Goal: Task Accomplishment & Management: Use online tool/utility

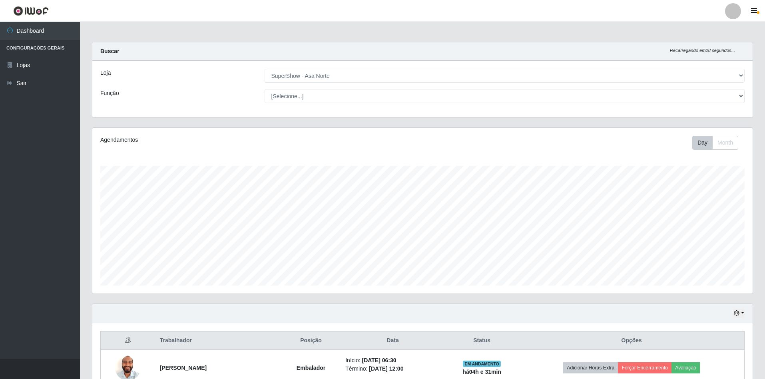
select select "71"
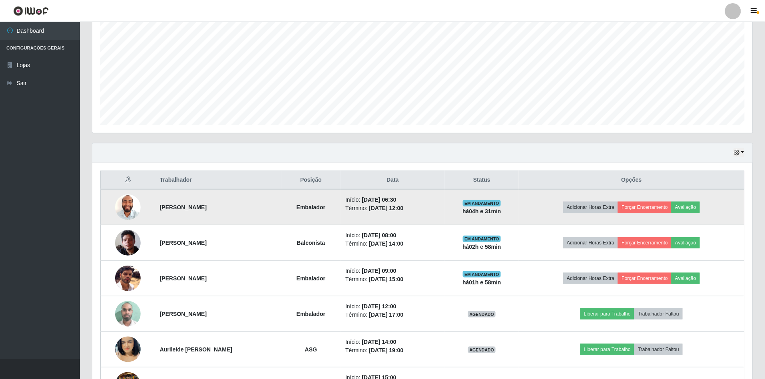
scroll to position [224, 0]
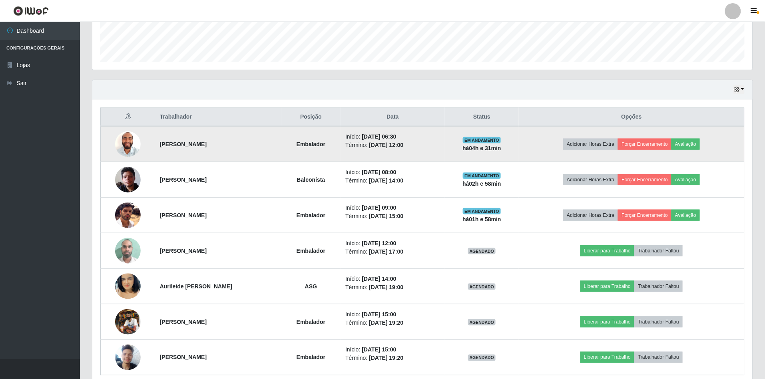
click at [135, 145] on img at bounding box center [128, 145] width 26 height 34
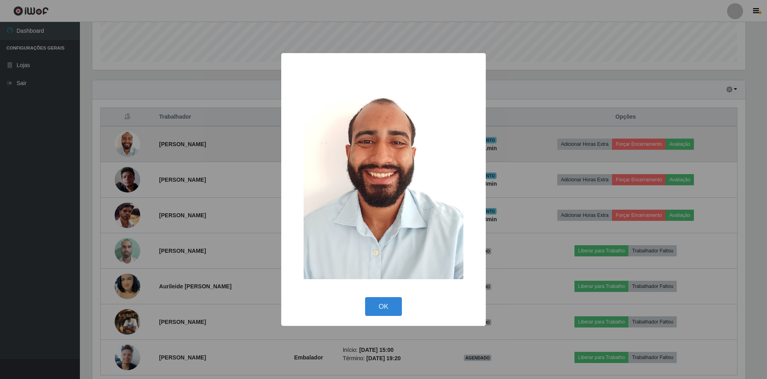
click at [365, 297] on button "OK" at bounding box center [383, 306] width 37 height 19
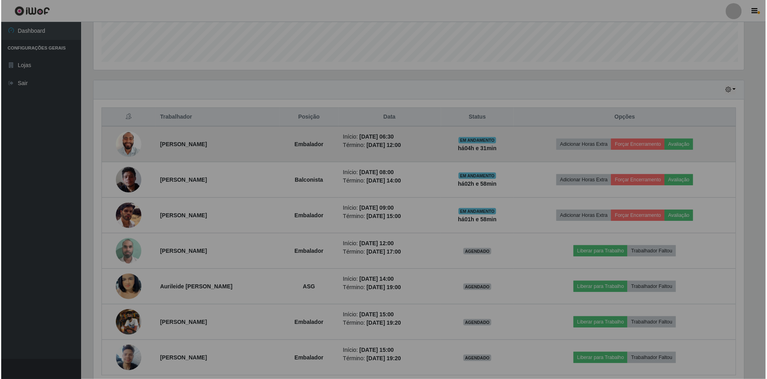
scroll to position [166, 660]
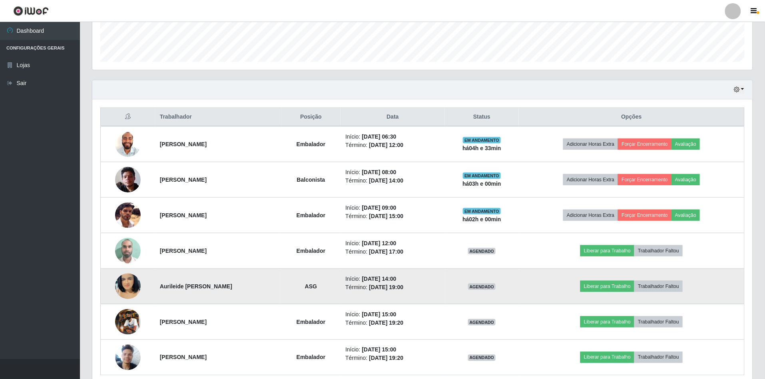
click at [122, 291] on img at bounding box center [128, 287] width 26 height 46
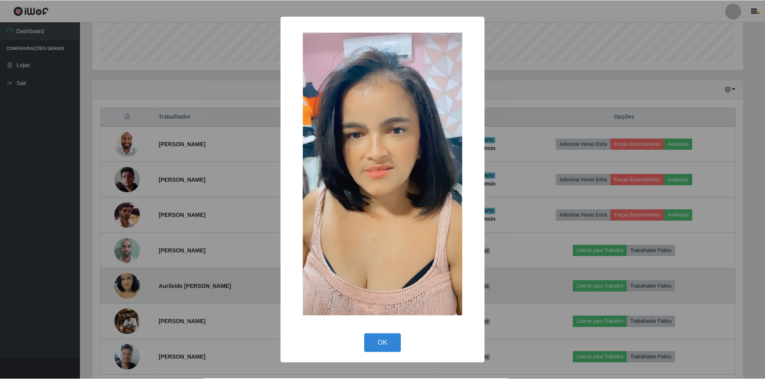
scroll to position [166, 653]
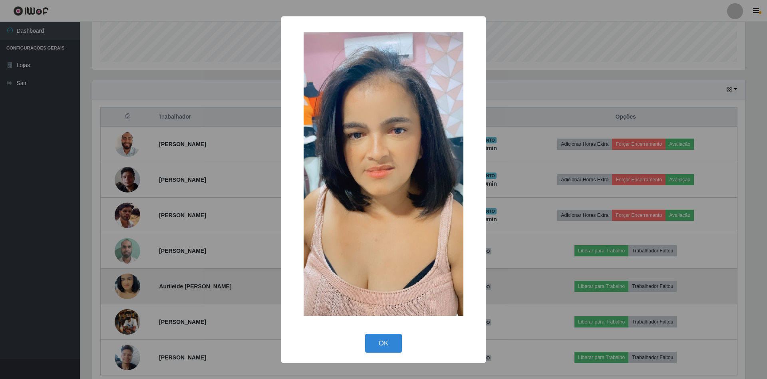
click at [365, 334] on button "OK" at bounding box center [383, 343] width 37 height 19
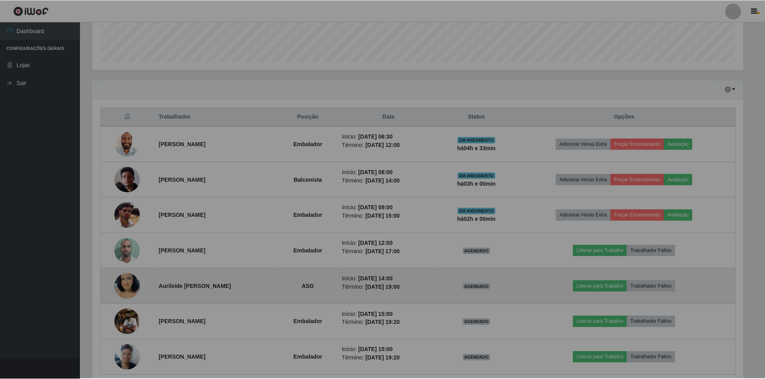
scroll to position [166, 660]
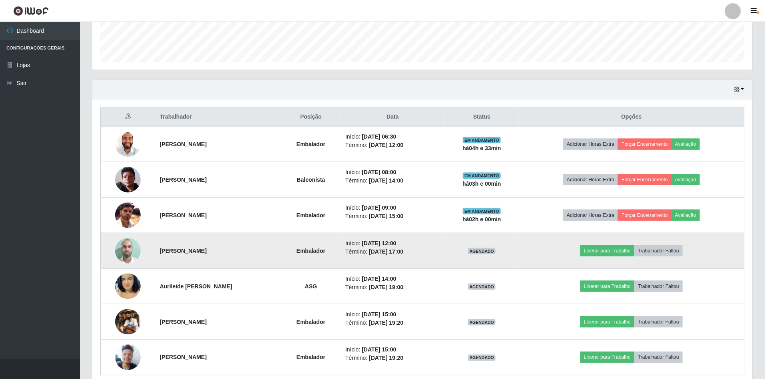
click at [134, 253] on img at bounding box center [128, 251] width 26 height 34
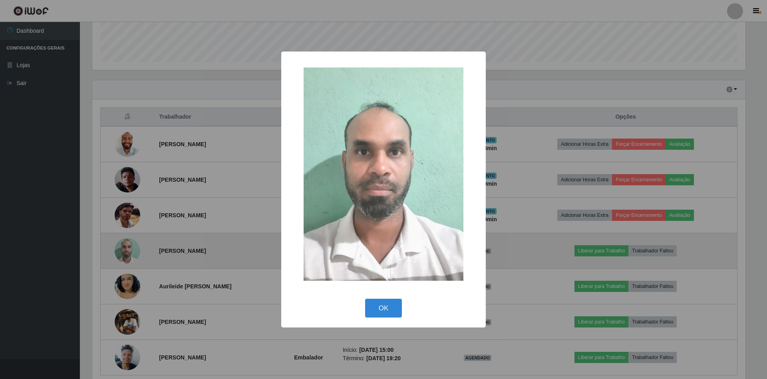
click at [365, 299] on button "OK" at bounding box center [383, 308] width 37 height 19
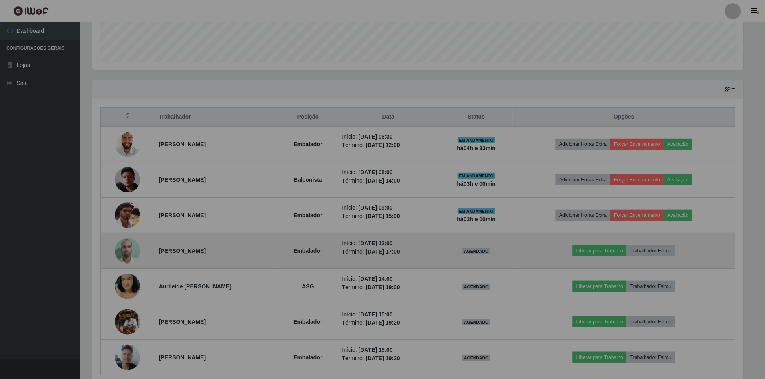
scroll to position [166, 660]
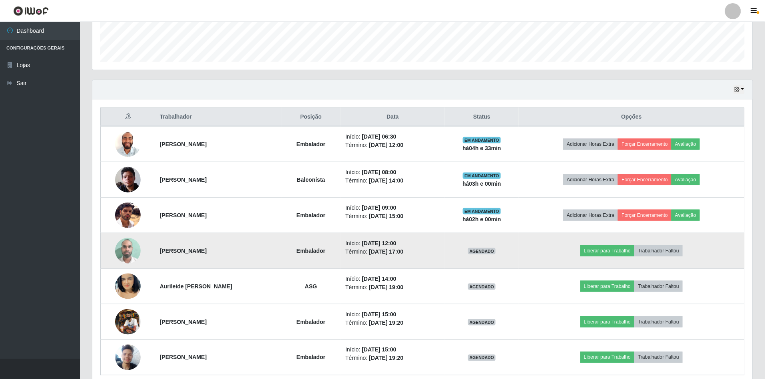
drag, startPoint x: 393, startPoint y: 245, endPoint x: 421, endPoint y: 254, distance: 29.1
click at [421, 254] on ul "Início: [DATE] 12:00 Término: [DATE] 17:00" at bounding box center [392, 247] width 95 height 17
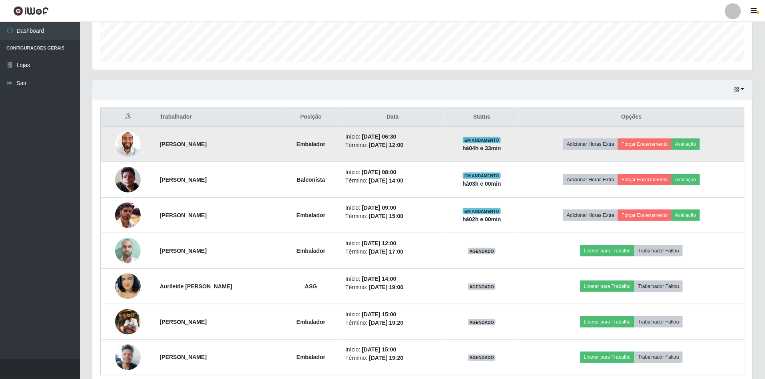
drag, startPoint x: 392, startPoint y: 138, endPoint x: 431, endPoint y: 144, distance: 39.7
click at [431, 144] on ul "Início: [DATE] 06:30 Término: [DATE] 12:00" at bounding box center [392, 141] width 95 height 17
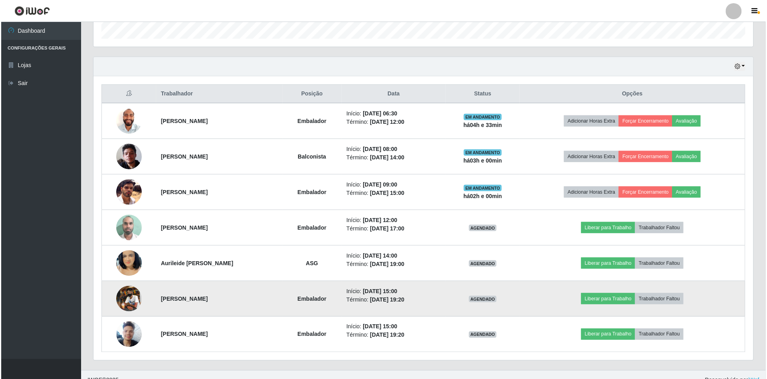
scroll to position [261, 0]
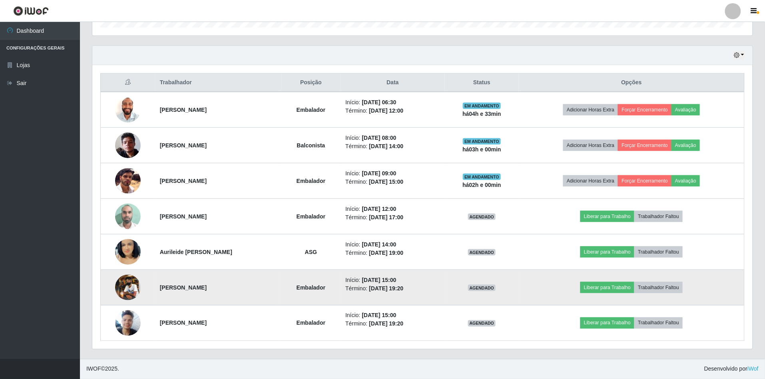
click at [121, 291] on img at bounding box center [128, 288] width 26 height 26
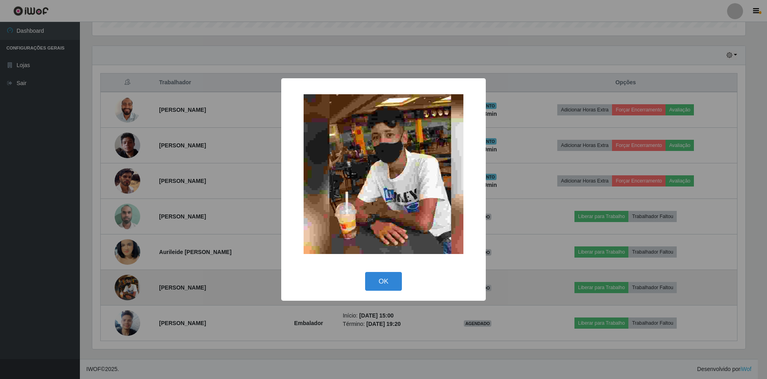
click at [365, 272] on button "OK" at bounding box center [383, 281] width 37 height 19
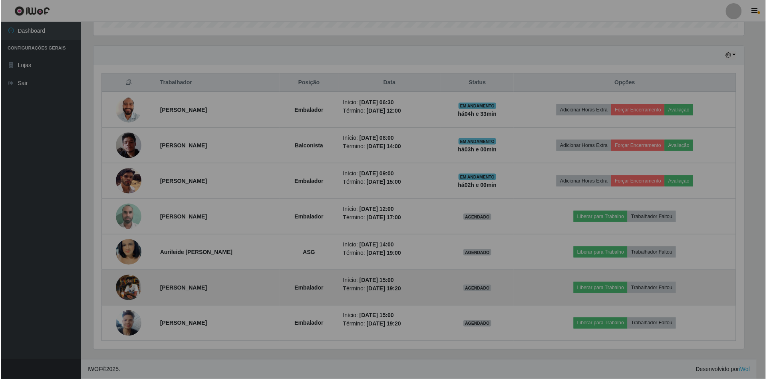
scroll to position [166, 660]
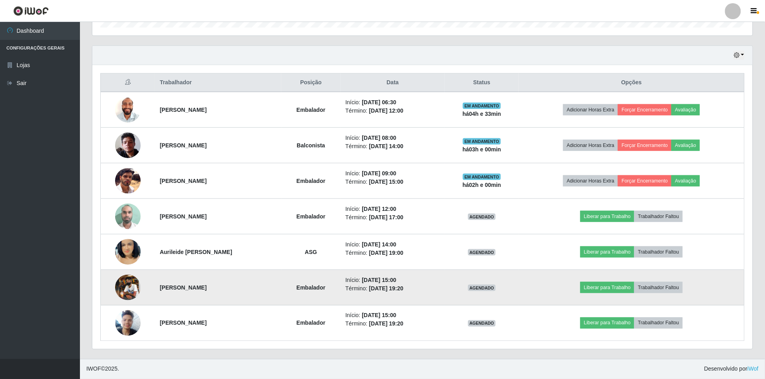
click at [121, 291] on img at bounding box center [128, 288] width 26 height 26
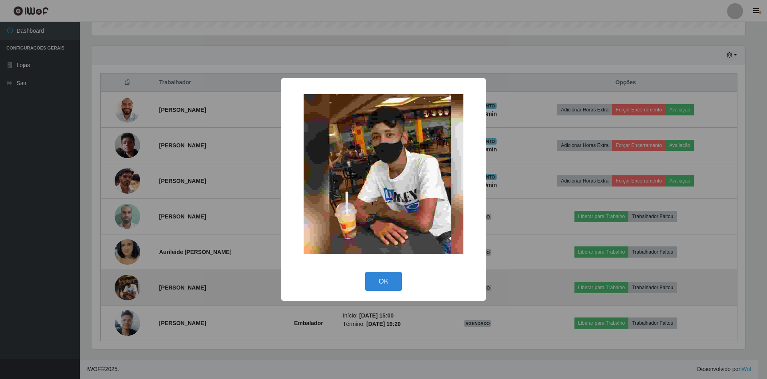
click at [365, 272] on button "OK" at bounding box center [383, 281] width 37 height 19
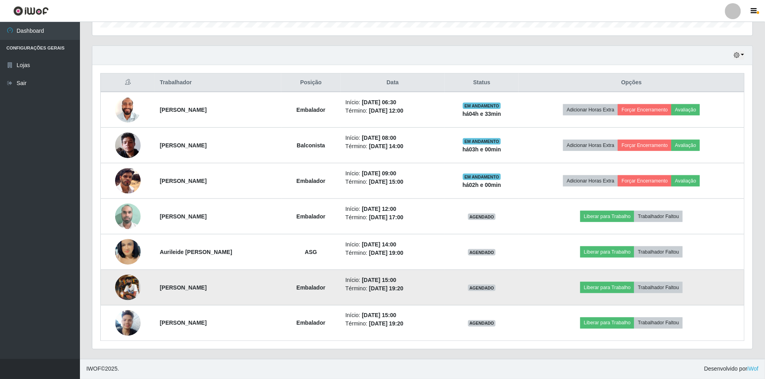
scroll to position [166, 660]
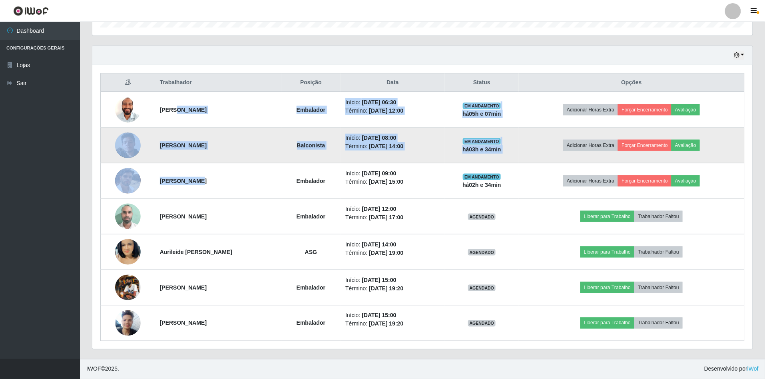
drag, startPoint x: 173, startPoint y: 106, endPoint x: 194, endPoint y: 159, distance: 57.0
click at [193, 164] on tbody "[PERSON_NAME] Início: [DATE] 06:30 Término: [DATE] 12:00 EM ANDAMENTO há 05 h e…" at bounding box center [423, 216] width 644 height 249
click at [231, 138] on td "[PERSON_NAME]" at bounding box center [218, 146] width 126 height 36
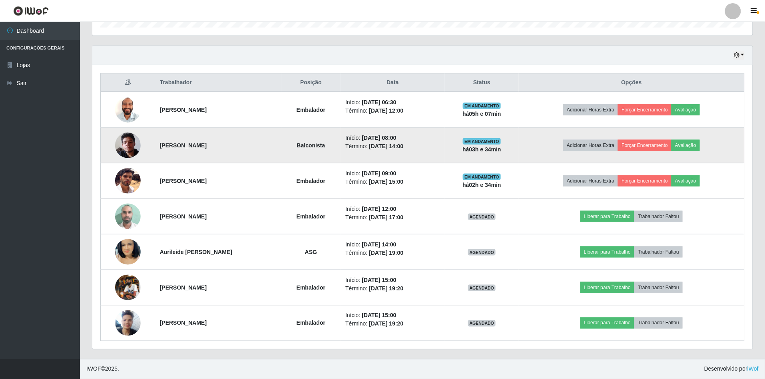
click at [132, 145] on img at bounding box center [128, 145] width 26 height 34
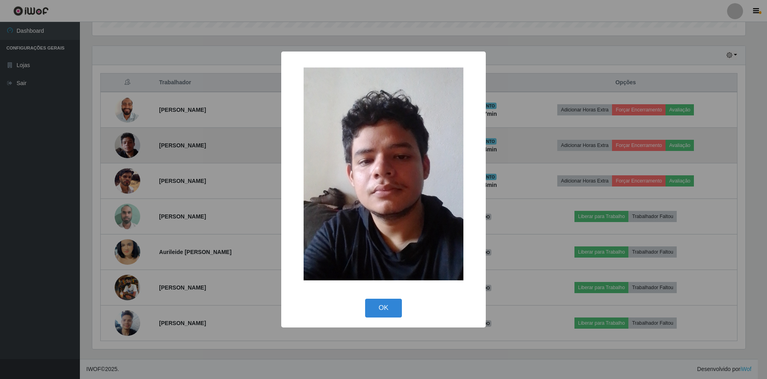
click at [365, 299] on button "OK" at bounding box center [383, 308] width 37 height 19
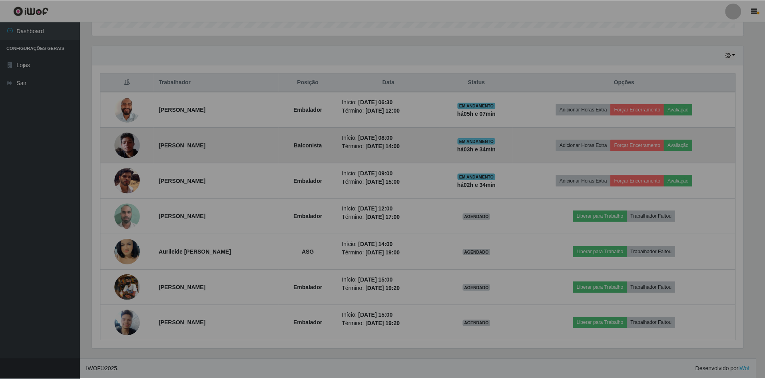
scroll to position [166, 660]
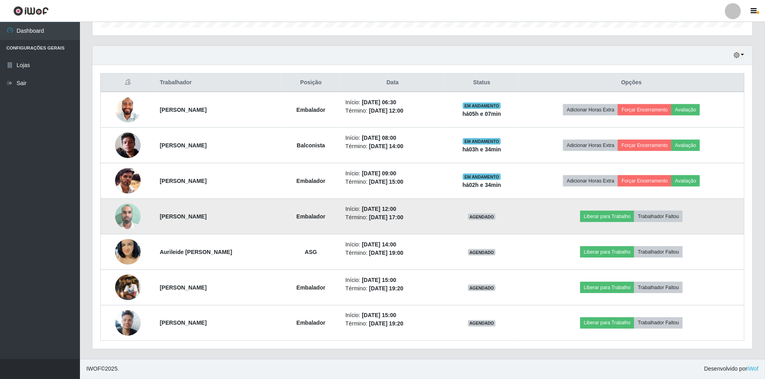
click at [122, 213] on img at bounding box center [128, 216] width 26 height 34
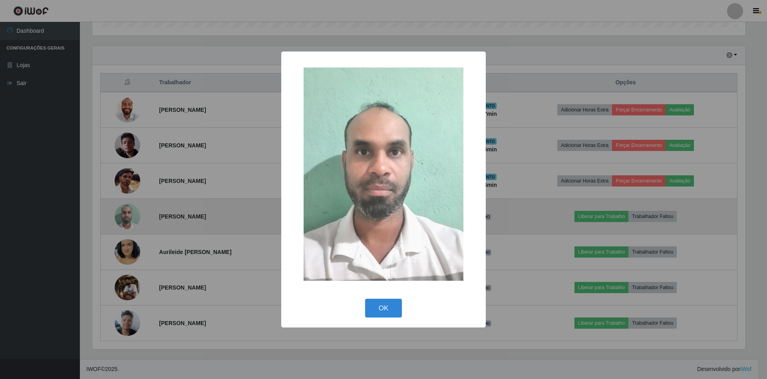
click at [365, 299] on button "OK" at bounding box center [383, 308] width 37 height 19
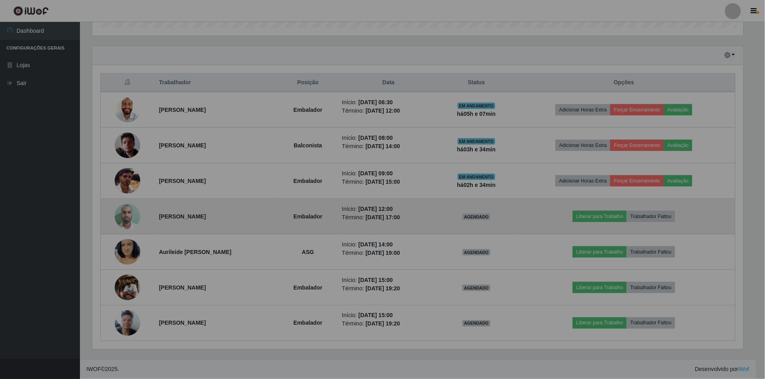
scroll to position [166, 660]
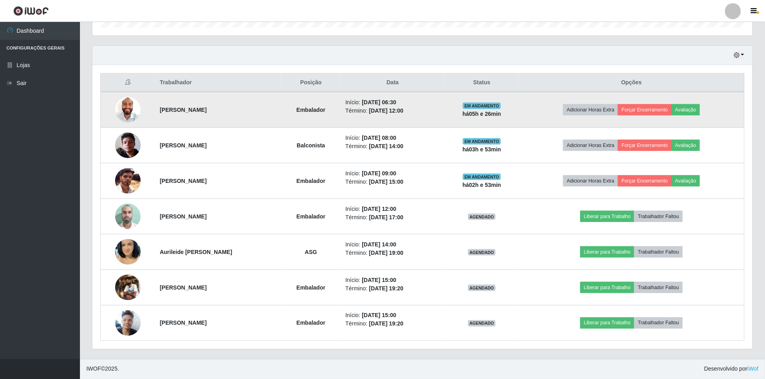
drag, startPoint x: 364, startPoint y: 102, endPoint x: 424, endPoint y: 102, distance: 60.0
click at [424, 102] on li "Início: [DATE] 06:30" at bounding box center [392, 102] width 95 height 8
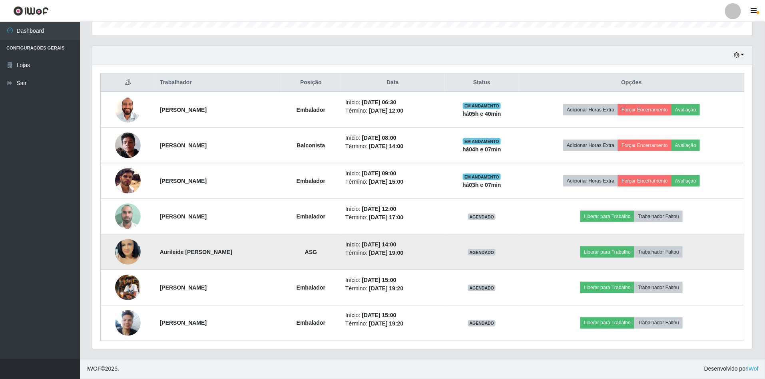
scroll to position [261, 0]
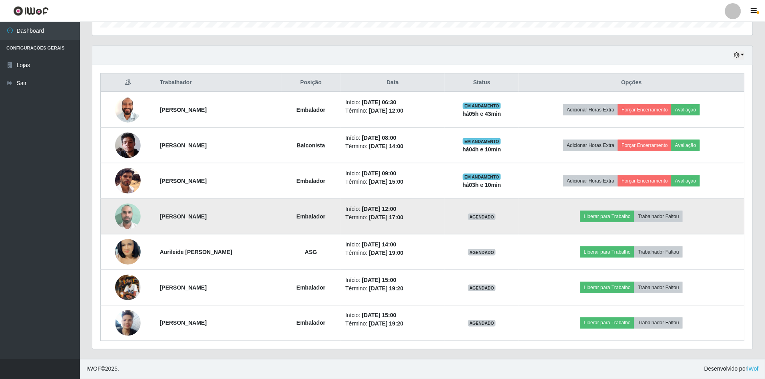
click at [133, 223] on img at bounding box center [128, 216] width 26 height 34
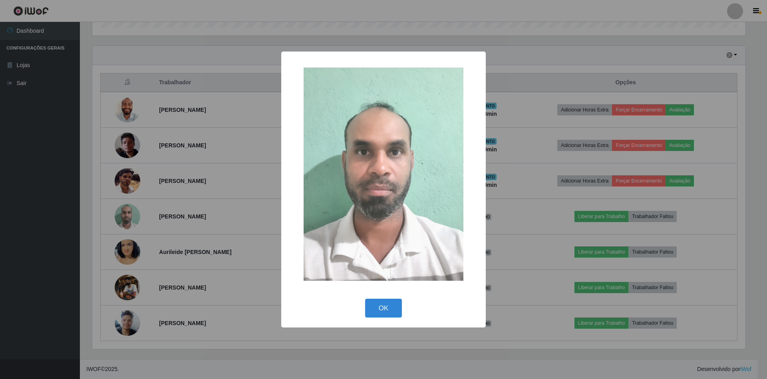
click at [365, 299] on button "OK" at bounding box center [383, 308] width 37 height 19
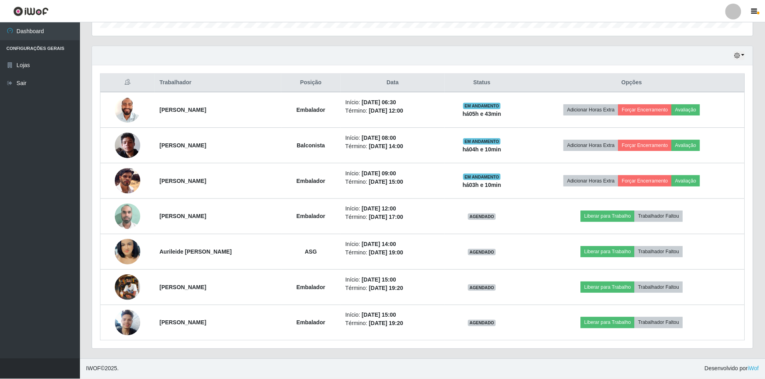
scroll to position [166, 660]
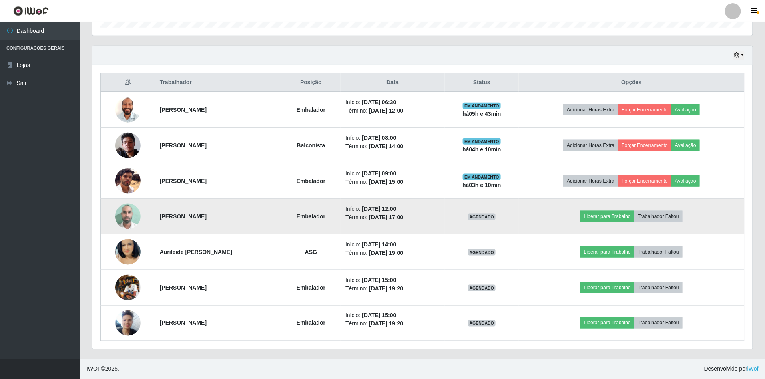
click at [627, 207] on td "Liberar para Trabalho Trabalhador Faltou" at bounding box center [631, 217] width 225 height 36
click at [624, 211] on button "Liberar para Trabalho" at bounding box center [607, 216] width 54 height 11
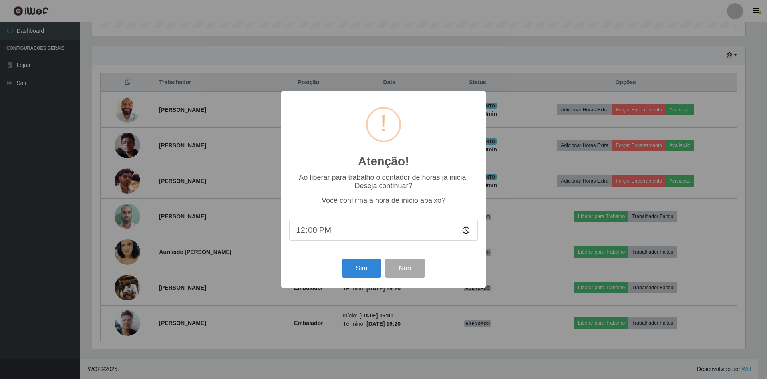
drag, startPoint x: 357, startPoint y: 161, endPoint x: 326, endPoint y: 245, distance: 88.5
click at [327, 245] on div "Ao liberar para trabalho o contador de horas já inicia. Deseja continuar? Você …" at bounding box center [383, 211] width 189 height 76
click at [312, 226] on input "12:00" at bounding box center [383, 230] width 189 height 21
type input "12:11"
click at [359, 274] on button "Sim" at bounding box center [361, 268] width 39 height 19
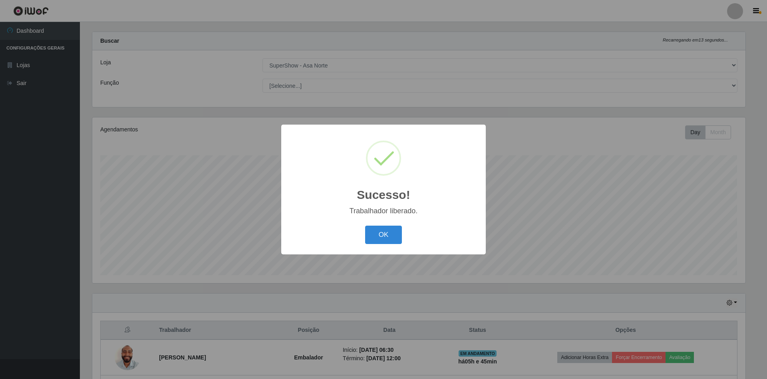
click at [365, 226] on button "OK" at bounding box center [383, 235] width 37 height 19
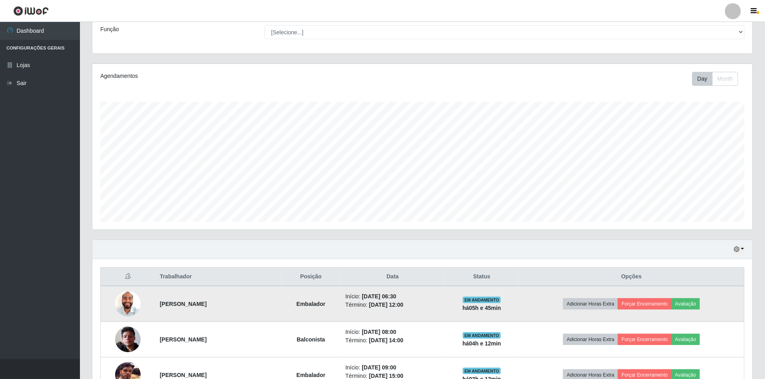
scroll to position [117, 0]
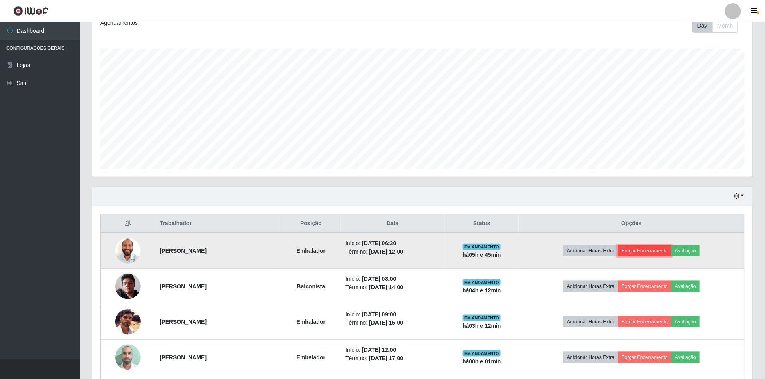
click at [668, 252] on button "Forçar Encerramento" at bounding box center [645, 250] width 54 height 11
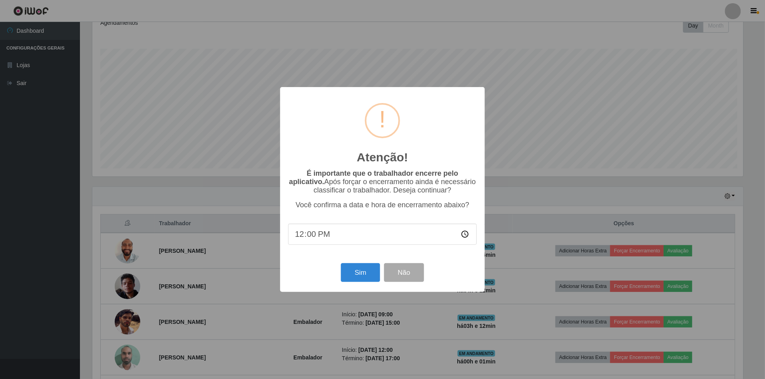
scroll to position [166, 653]
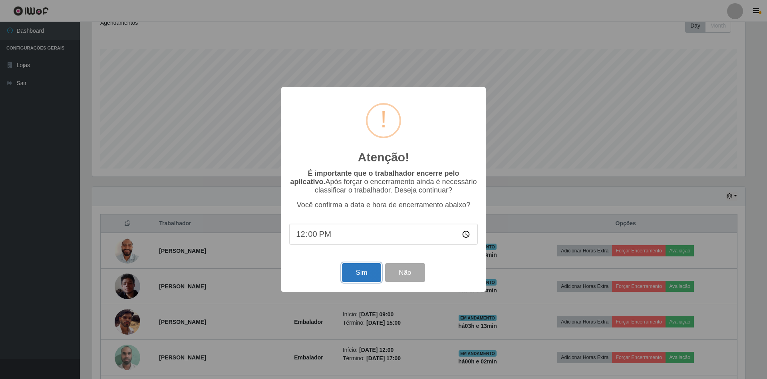
click at [365, 275] on button "Sim" at bounding box center [361, 272] width 39 height 19
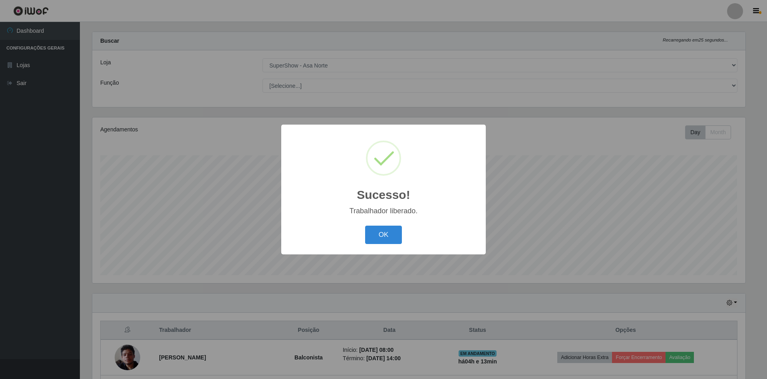
click at [365, 226] on button "OK" at bounding box center [383, 235] width 37 height 19
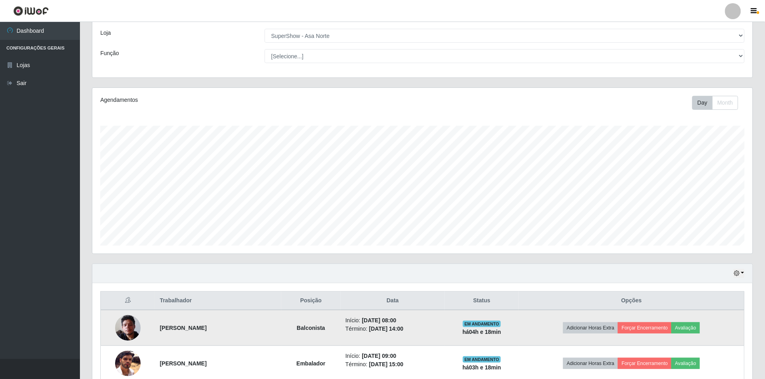
scroll to position [160, 0]
